Goal: Check status: Check status

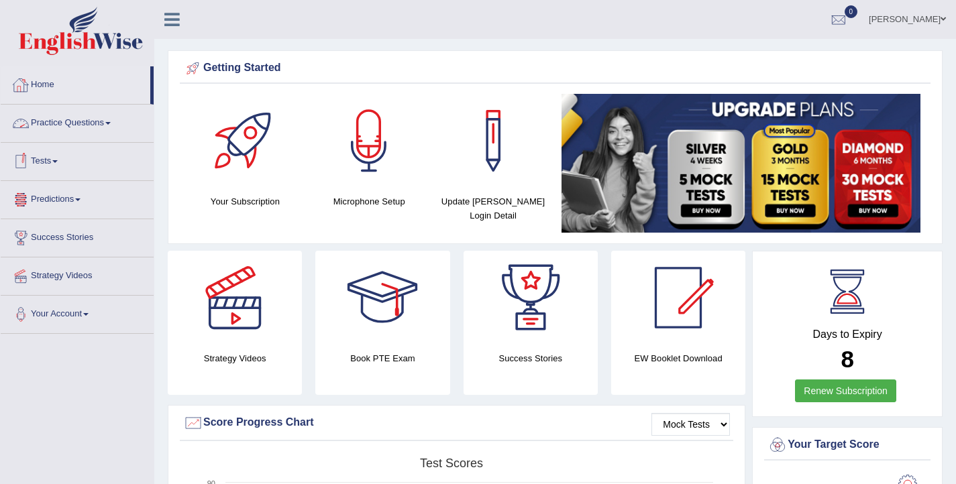
click at [51, 81] on link "Home" at bounding box center [76, 83] width 150 height 34
click at [38, 80] on link "Home" at bounding box center [76, 83] width 150 height 34
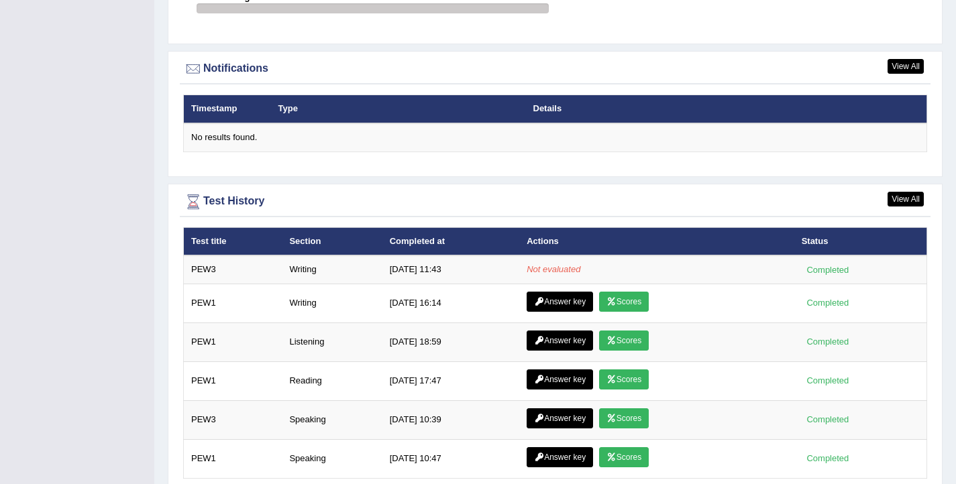
scroll to position [1586, 0]
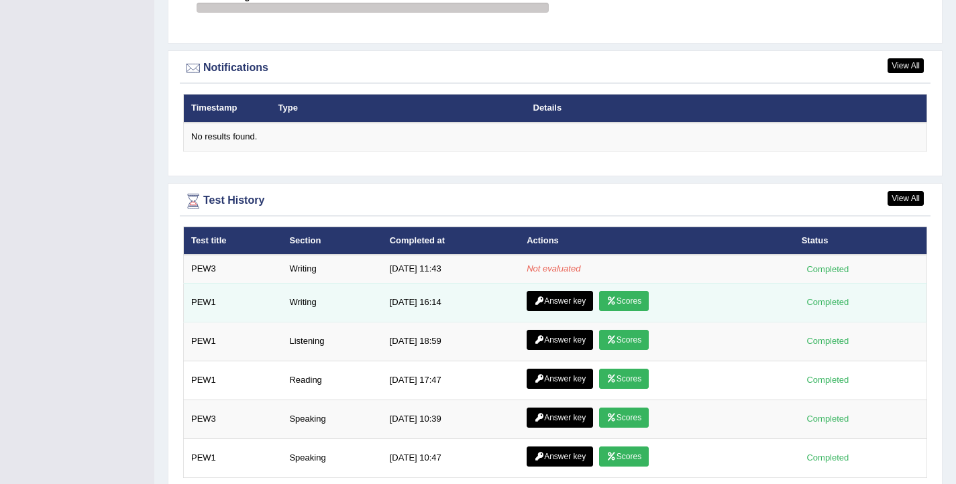
click at [557, 303] on link "Answer key" at bounding box center [560, 301] width 66 height 20
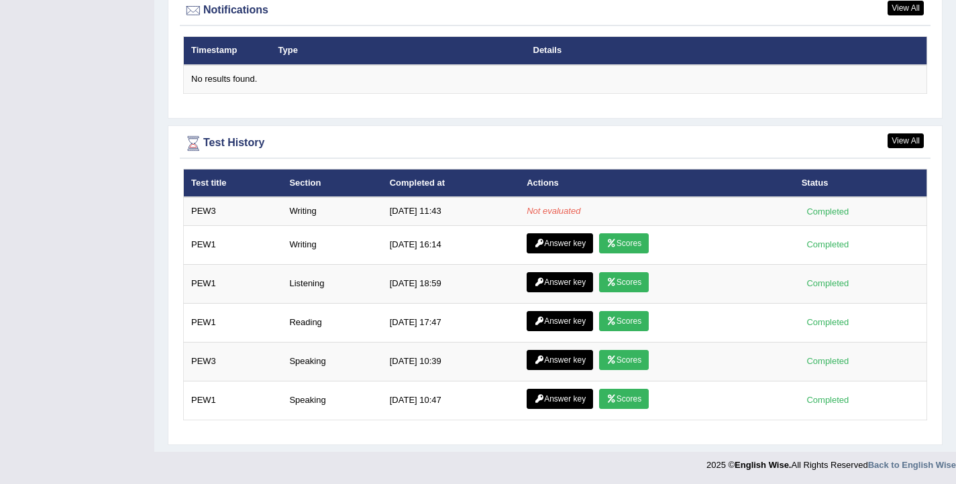
scroll to position [1647, 0]
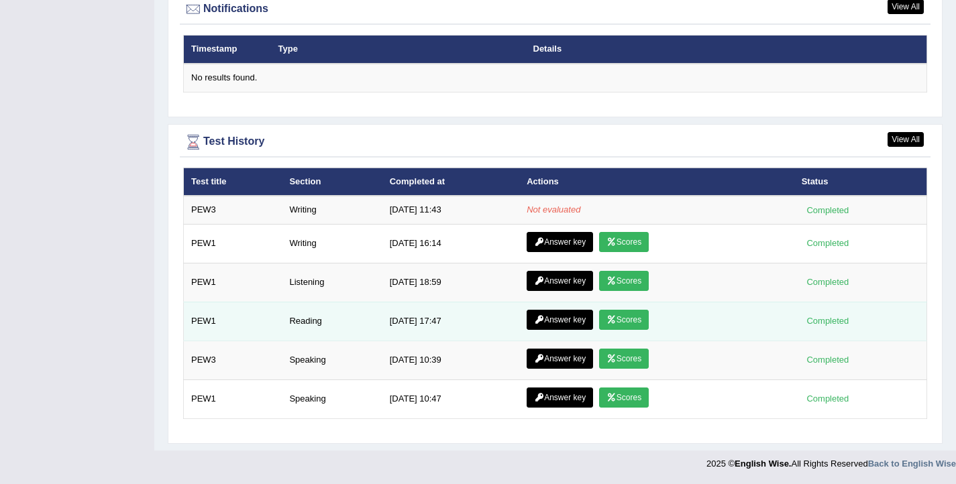
click at [629, 317] on link "Scores" at bounding box center [624, 320] width 50 height 20
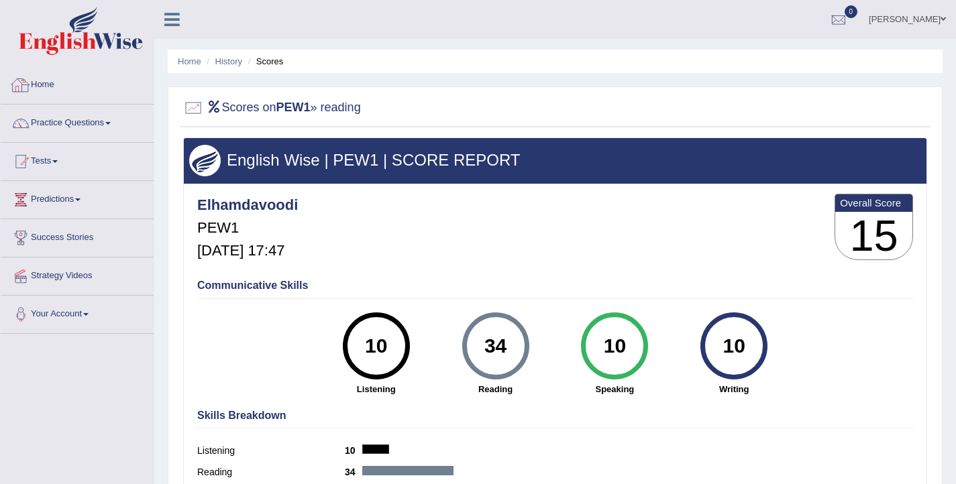
click at [57, 78] on link "Home" at bounding box center [77, 83] width 153 height 34
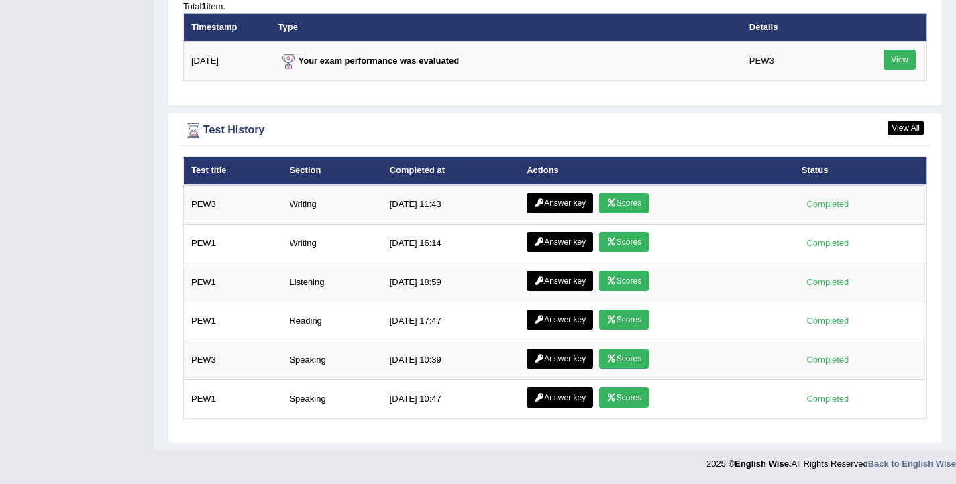
scroll to position [1682, 0]
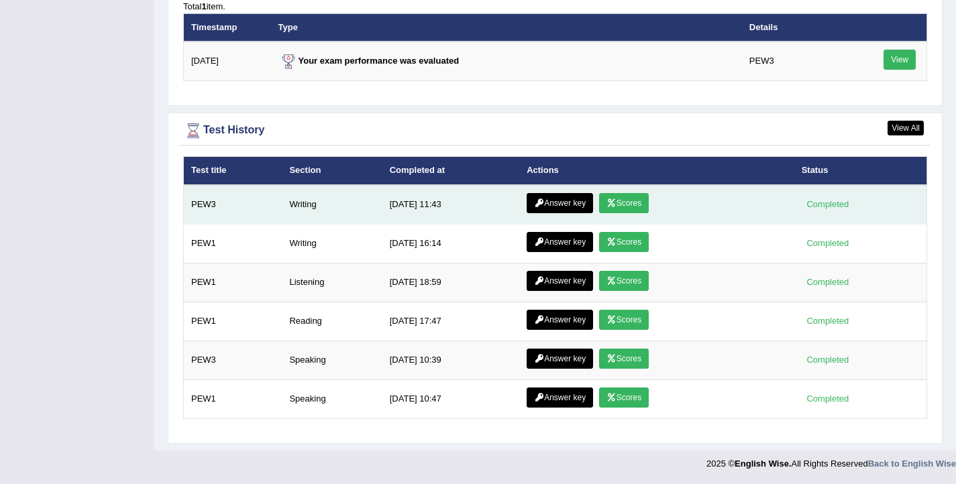
click at [629, 201] on link "Scores" at bounding box center [624, 203] width 50 height 20
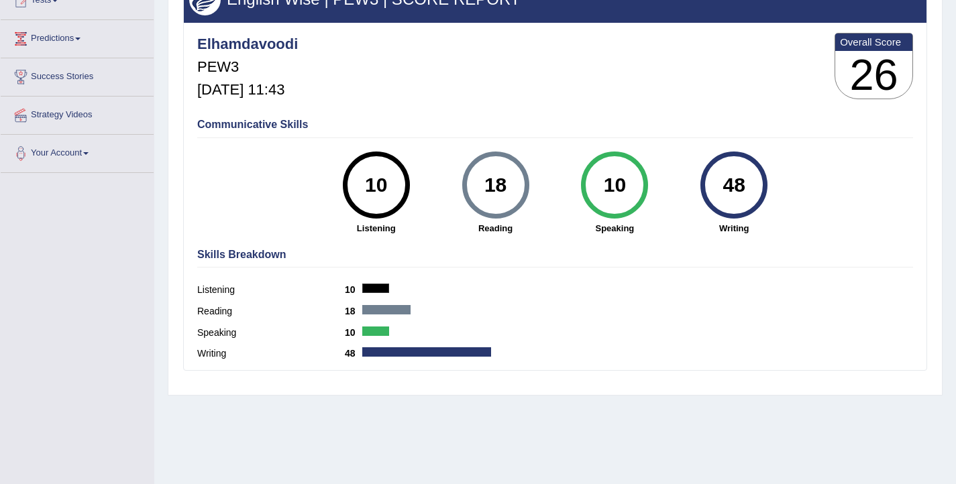
scroll to position [162, 0]
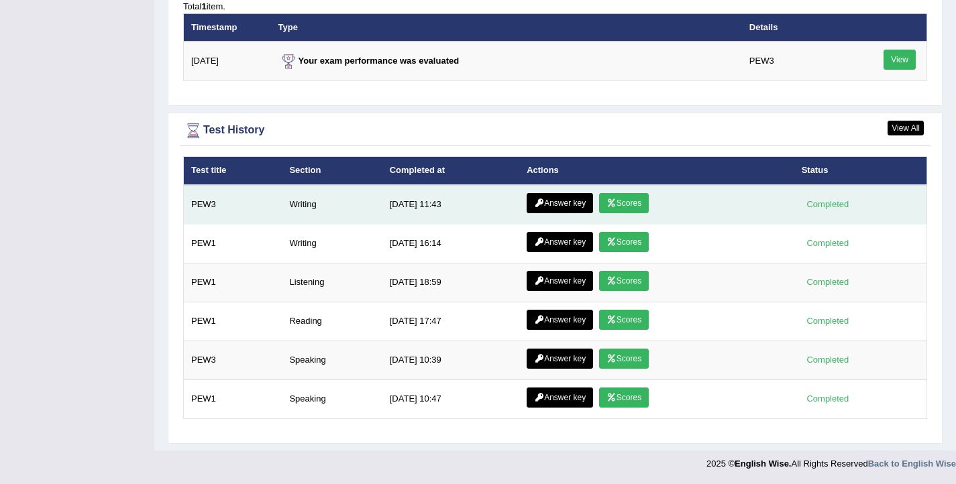
click at [548, 203] on link "Answer key" at bounding box center [560, 203] width 66 height 20
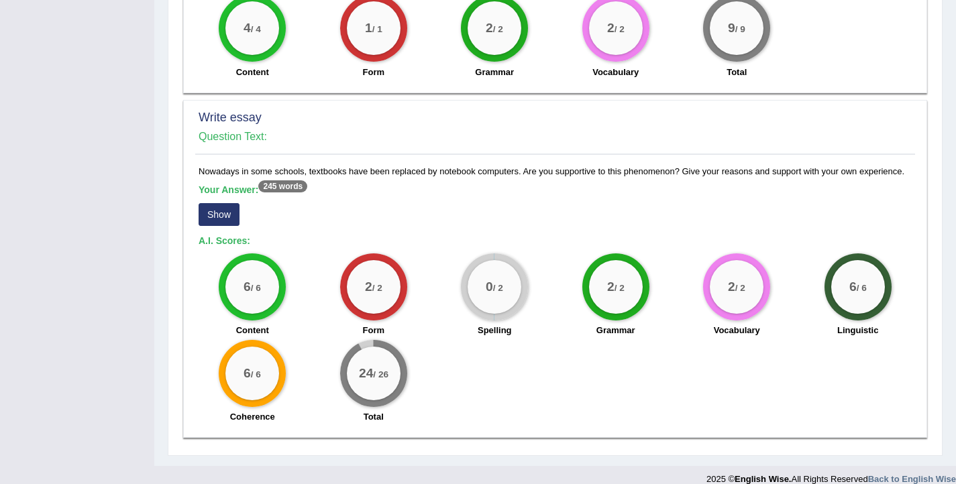
scroll to position [916, 0]
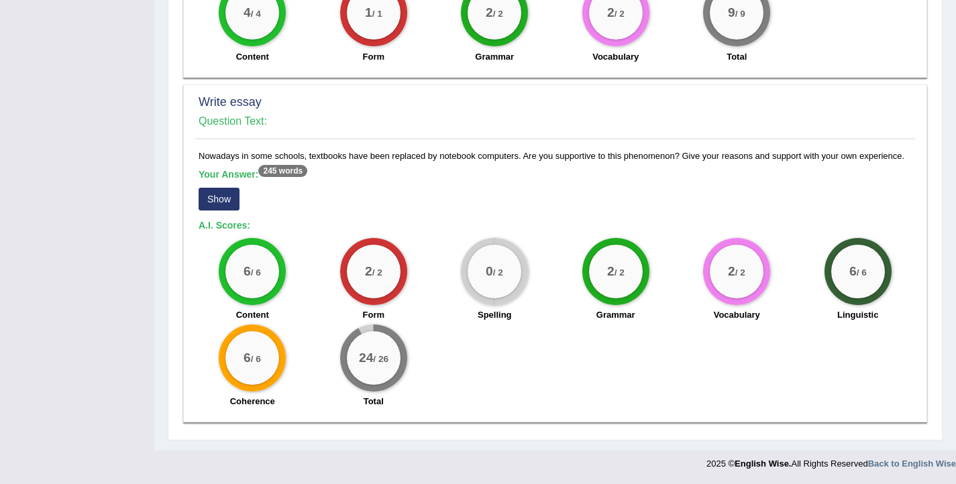
click at [226, 203] on button "Show" at bounding box center [219, 199] width 41 height 23
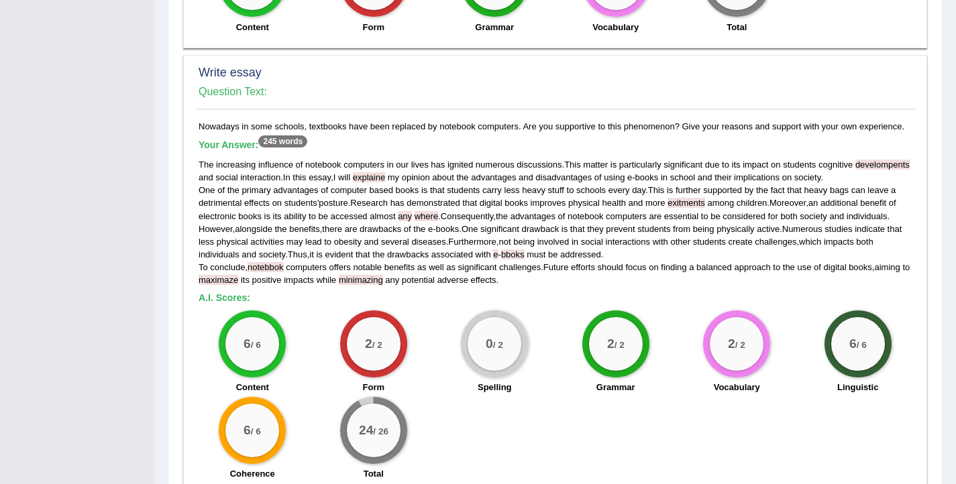
scroll to position [929, 0]
